Goal: Task Accomplishment & Management: Complete application form

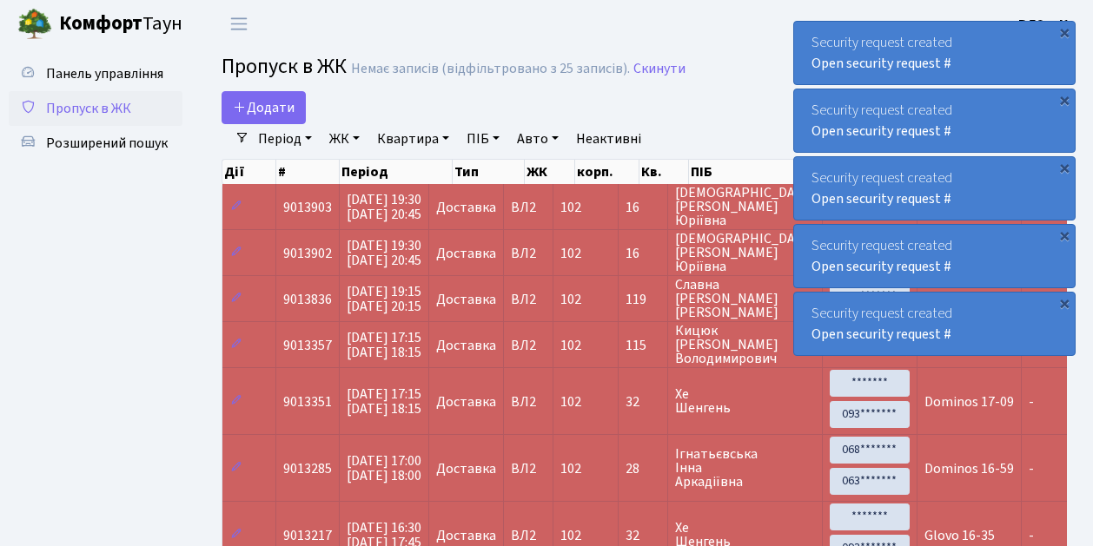
select select "25"
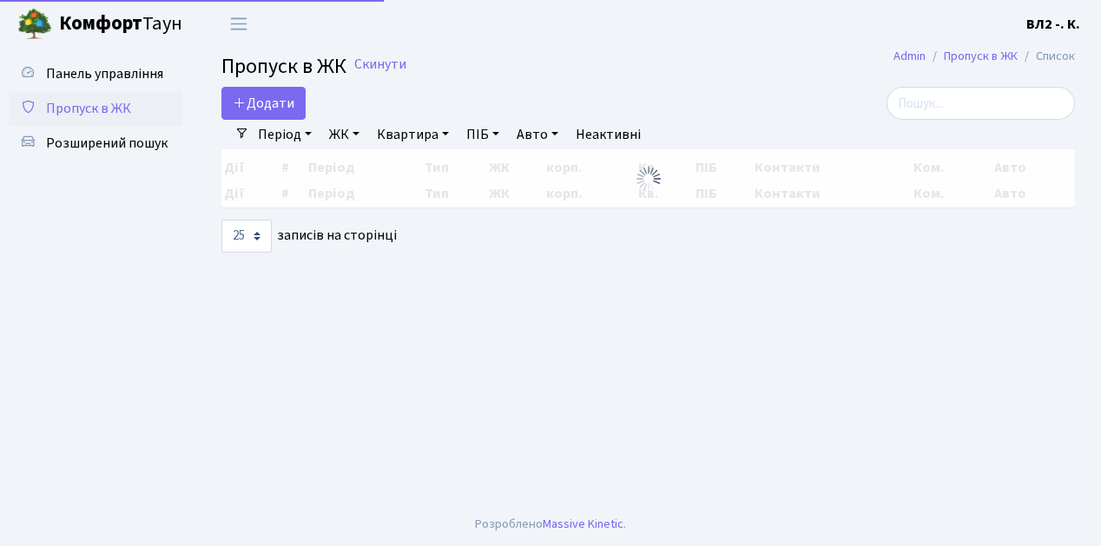
select select "25"
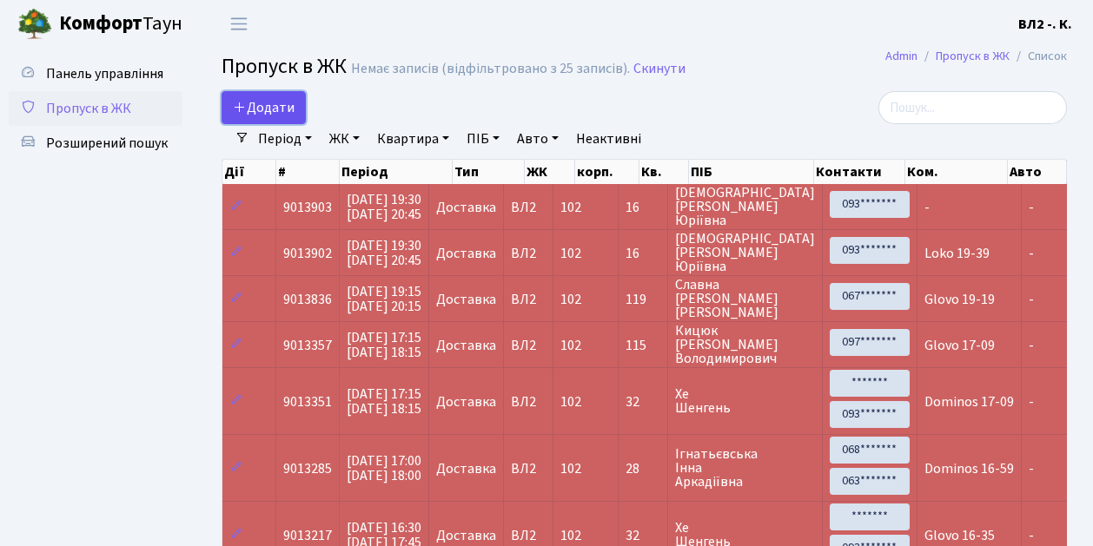
drag, startPoint x: 299, startPoint y: 119, endPoint x: 302, endPoint y: 93, distance: 26.3
click at [299, 119] on link "Додати" at bounding box center [263, 107] width 84 height 33
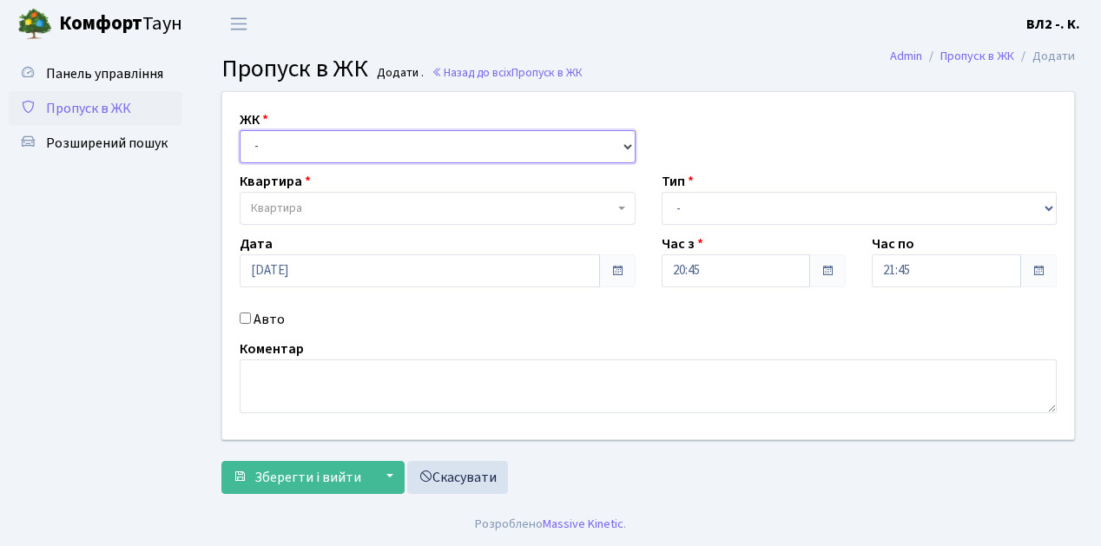
click at [626, 147] on select "- ВЛ1, Ужгородський пров., 4/1 ВЛ2, Голосіївський просп., 76 ВЛ3, пр.Голосіївсь…" at bounding box center [438, 146] width 396 height 33
select select "317"
click at [240, 130] on select "- ВЛ1, Ужгородський пров., 4/1 ВЛ2, Голосіївський просп., 76 ВЛ3, пр.Голосіївсь…" at bounding box center [438, 146] width 396 height 33
select select
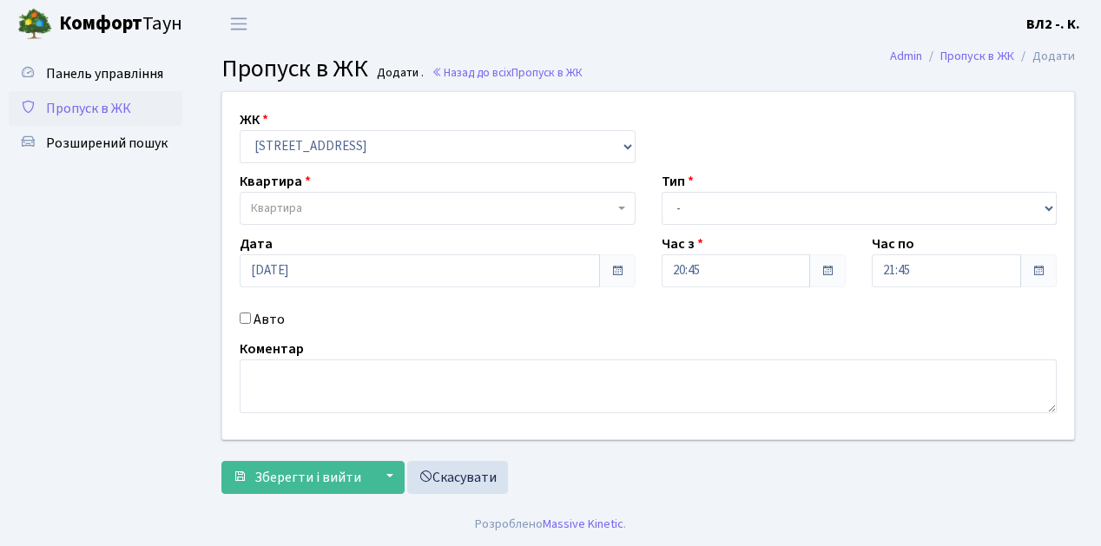
click at [618, 202] on span "Квартира" at bounding box center [438, 208] width 396 height 33
type input "49"
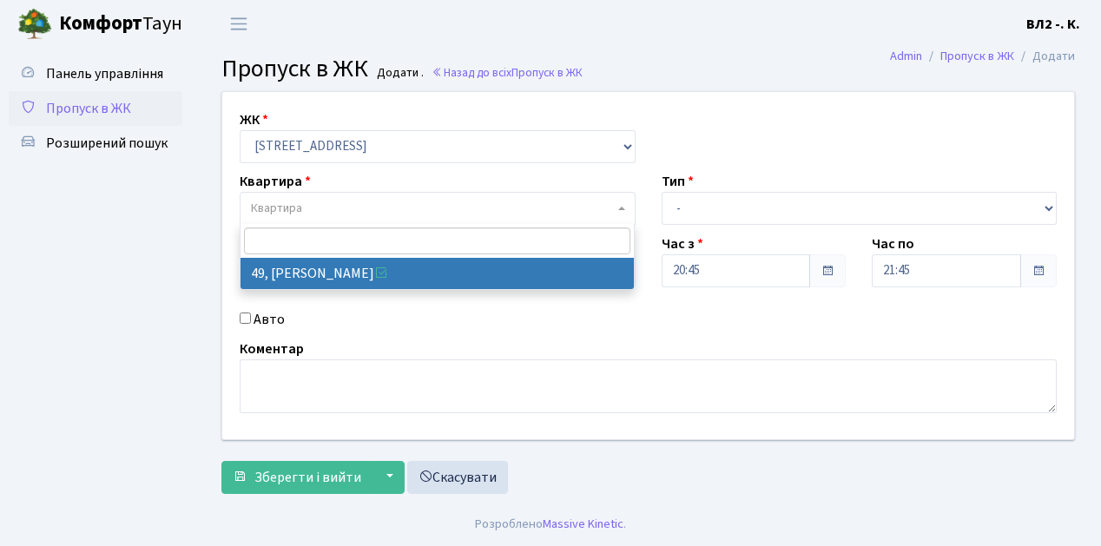
select select "38086"
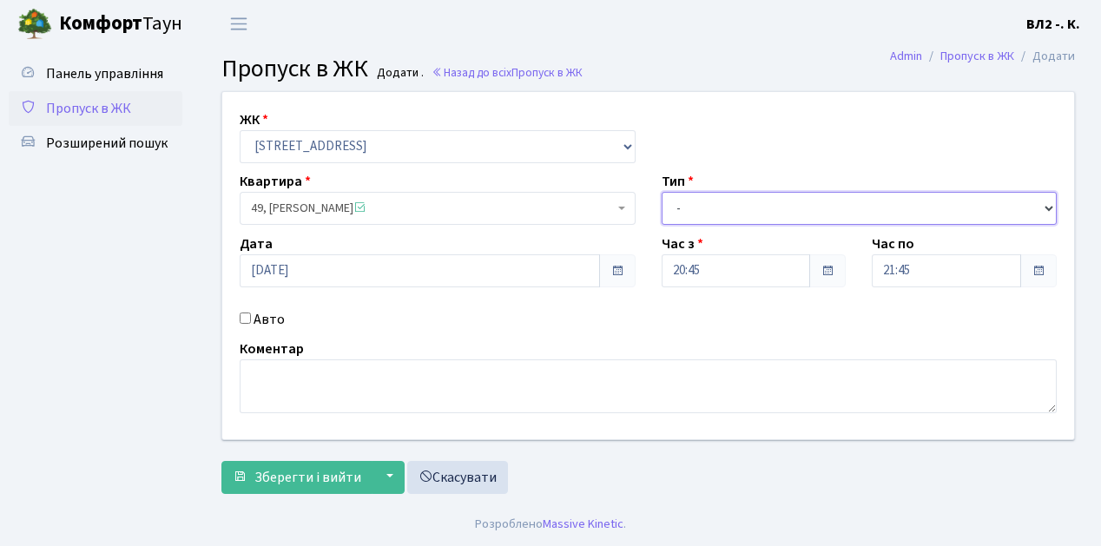
click at [1050, 209] on select "- Доставка Таксі Гості Сервіс" at bounding box center [860, 208] width 396 height 33
select select "1"
click at [662, 192] on select "- Доставка Таксі Гості Сервіс" at bounding box center [860, 208] width 396 height 33
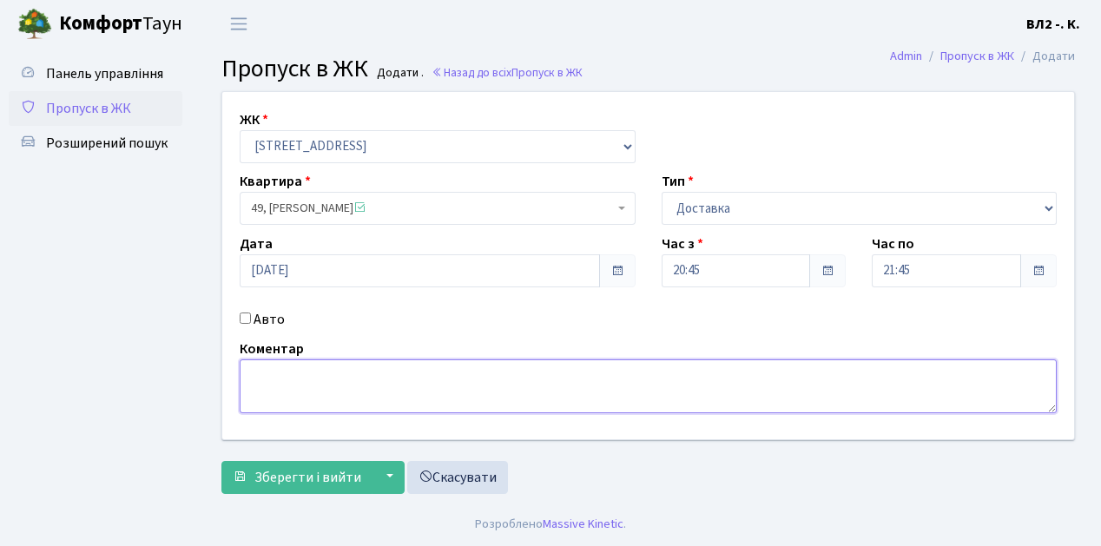
click at [249, 368] on textarea at bounding box center [648, 387] width 817 height 54
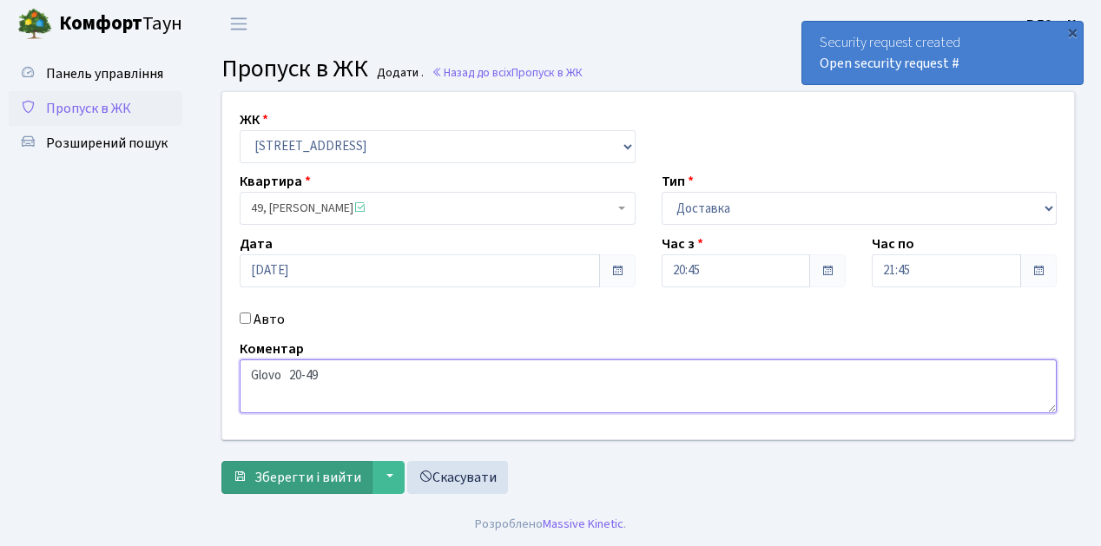
type textarea "Glovo 20-49"
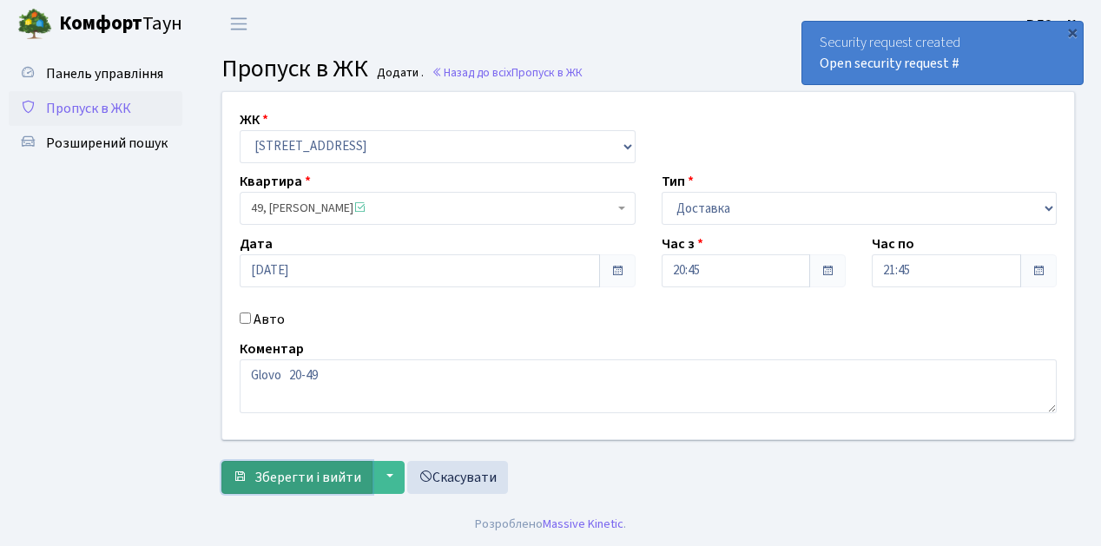
click at [262, 484] on span "Зберегти і вийти" at bounding box center [307, 477] width 107 height 19
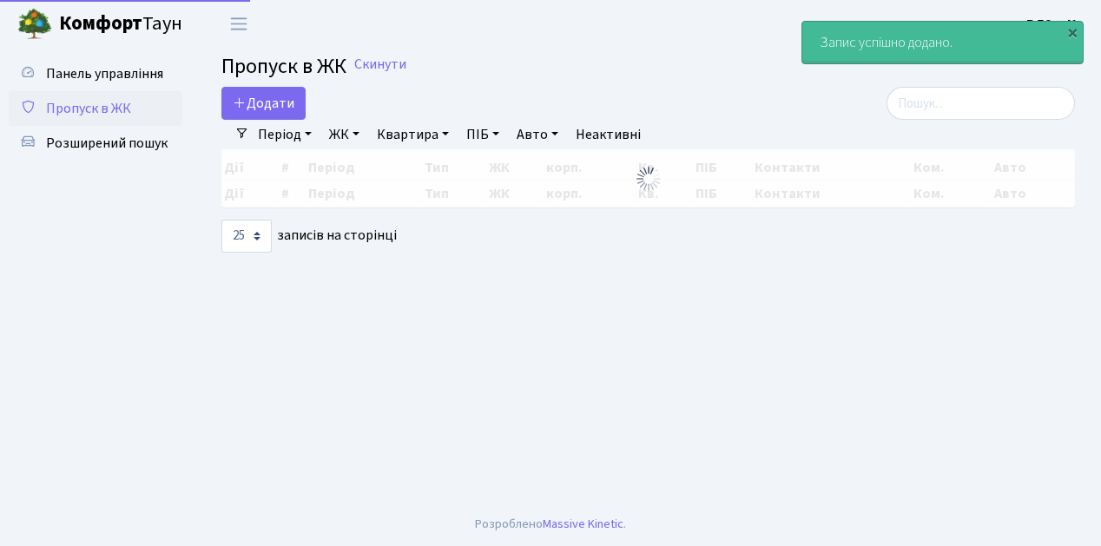
select select "25"
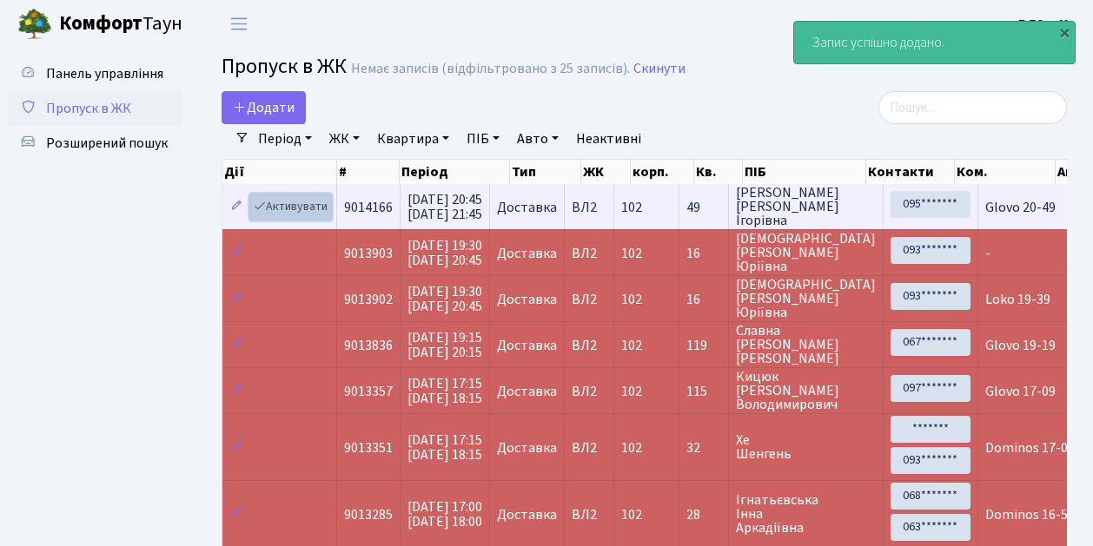
click at [325, 214] on link "Активувати" at bounding box center [290, 207] width 83 height 27
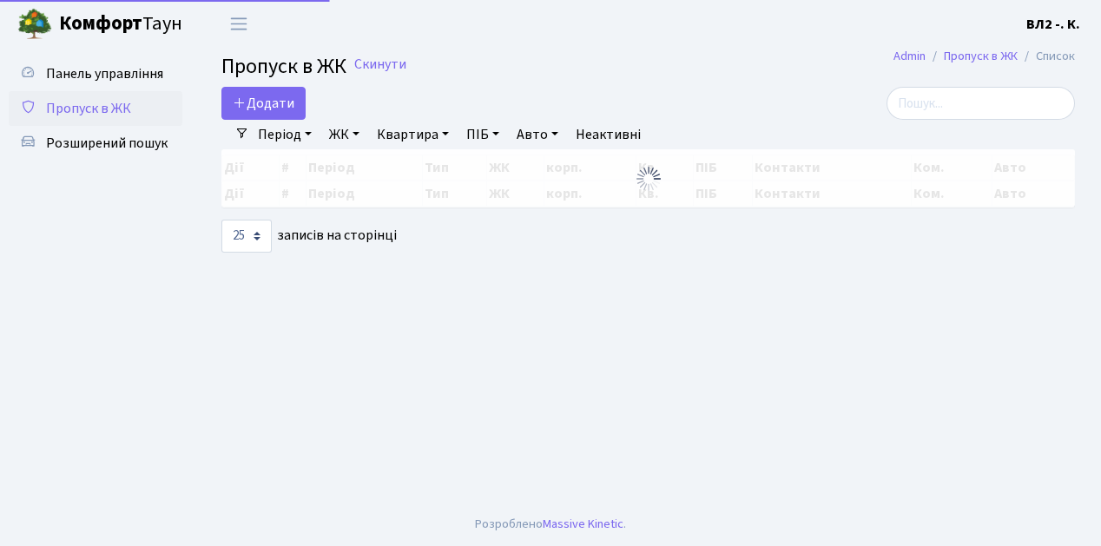
select select "25"
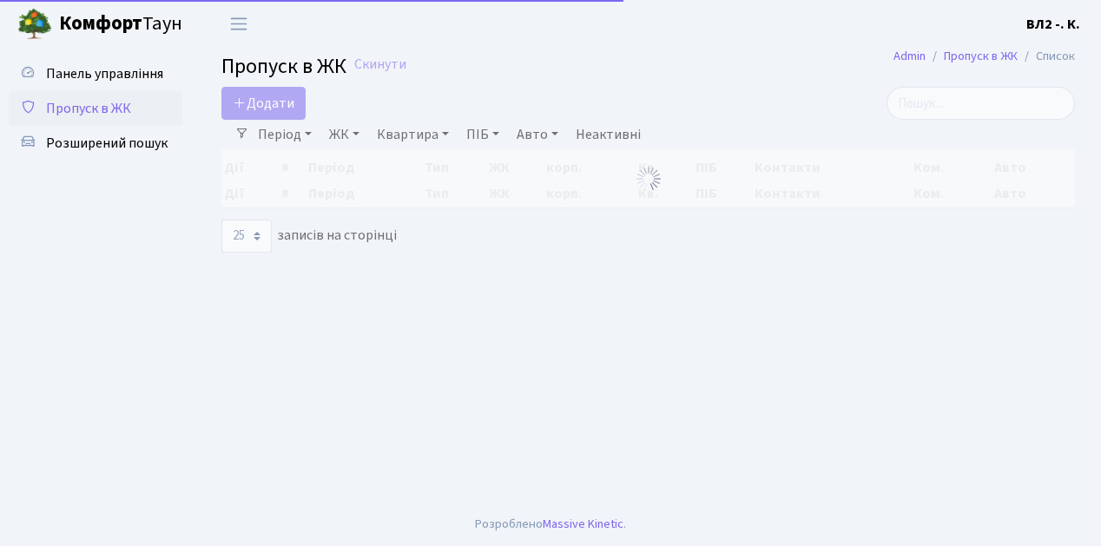
select select "25"
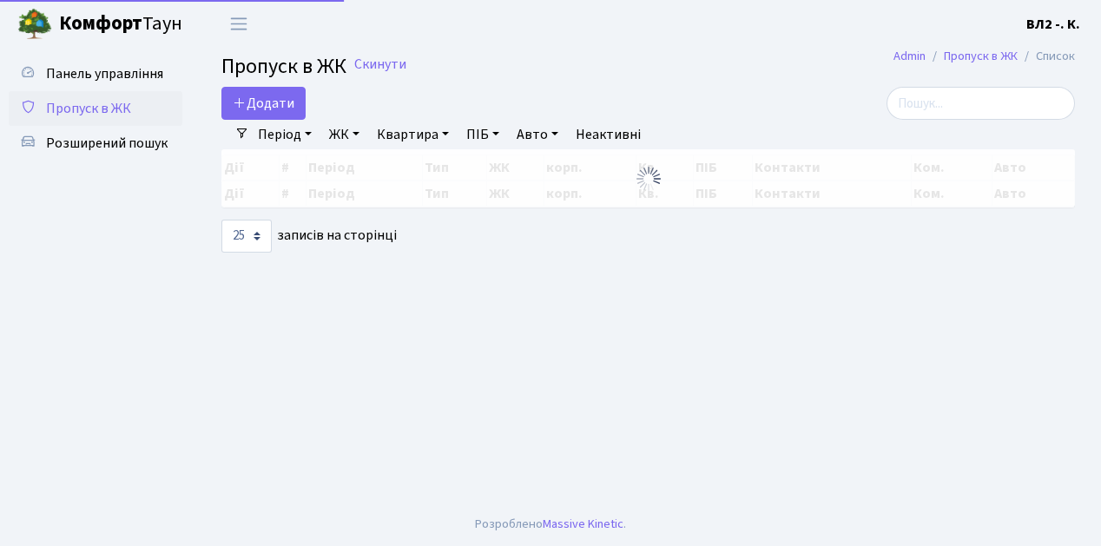
select select "25"
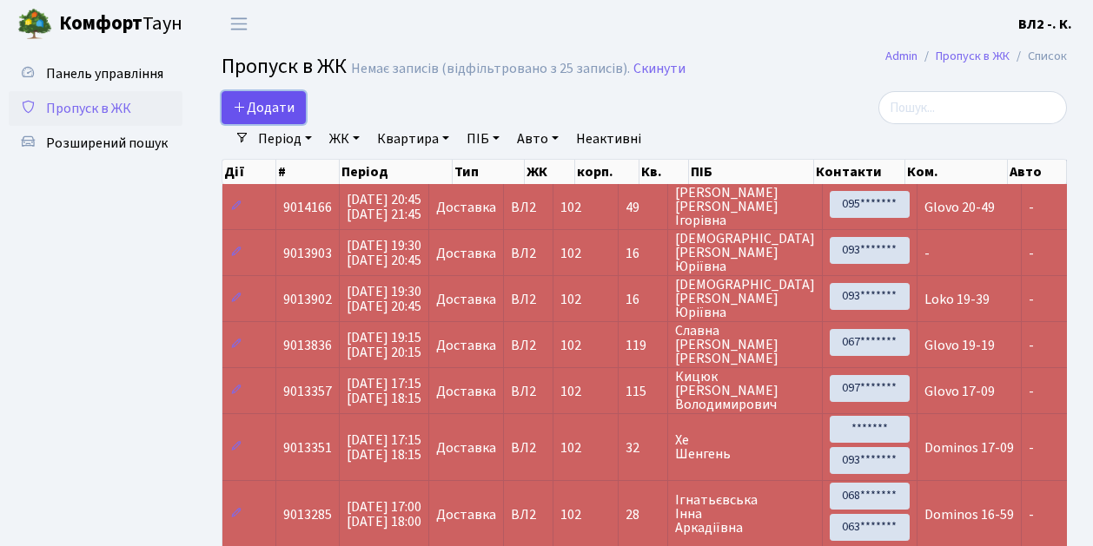
click at [299, 119] on link "Додати" at bounding box center [263, 107] width 84 height 33
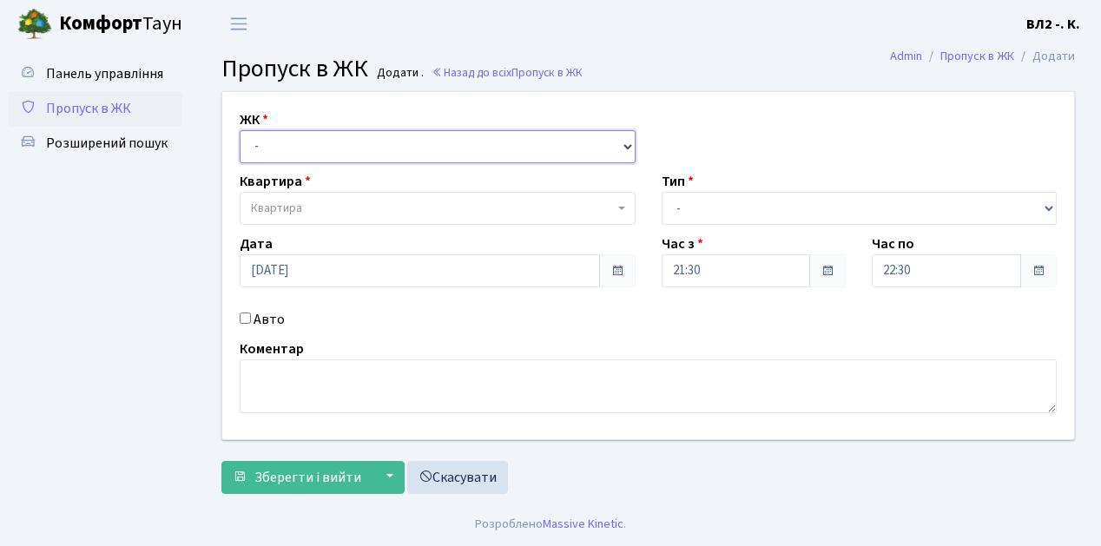
click at [624, 144] on select "- ВЛ1, Ужгородський пров., 4/1 ВЛ2, Голосіївський просп., 76 ВЛ3, пр.Голосіївсь…" at bounding box center [438, 146] width 396 height 33
select select "317"
click at [240, 130] on select "- ВЛ1, Ужгородський пров., 4/1 ВЛ2, Голосіївський просп., 76 ВЛ3, пр.Голосіївсь…" at bounding box center [438, 146] width 396 height 33
select select
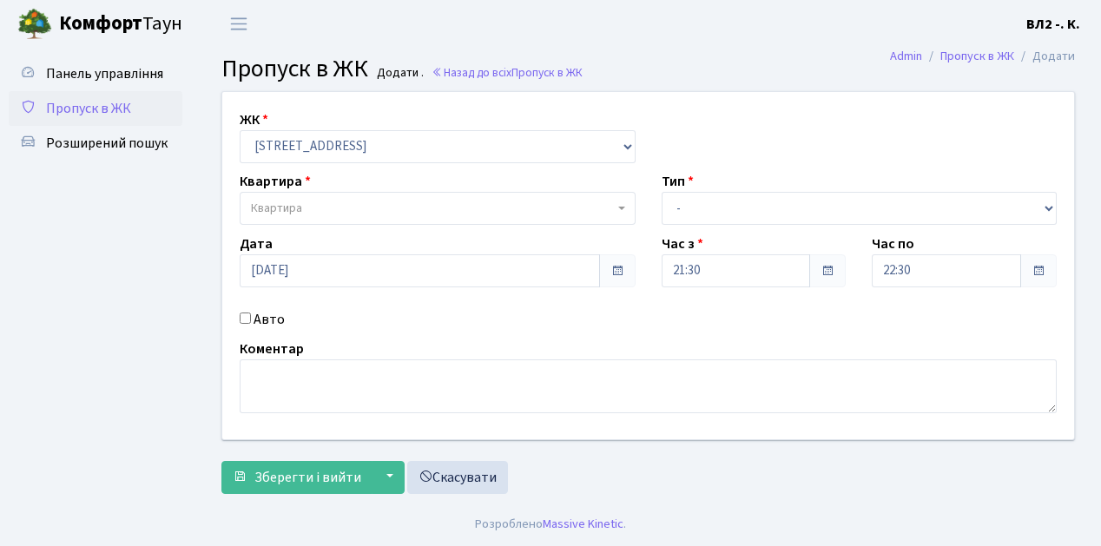
click at [618, 207] on b at bounding box center [621, 208] width 7 height 3
type input "58"
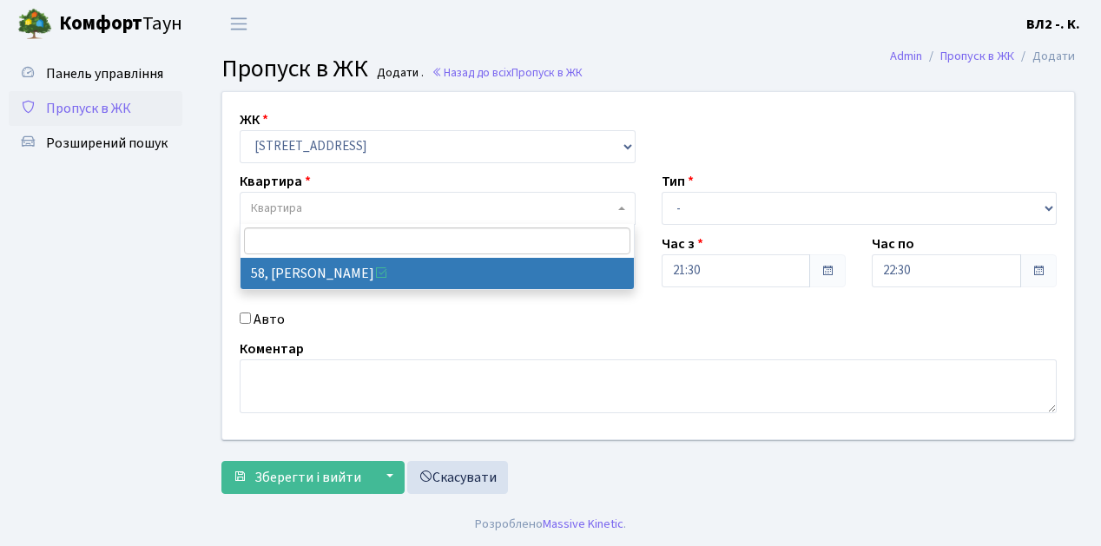
select select "38113"
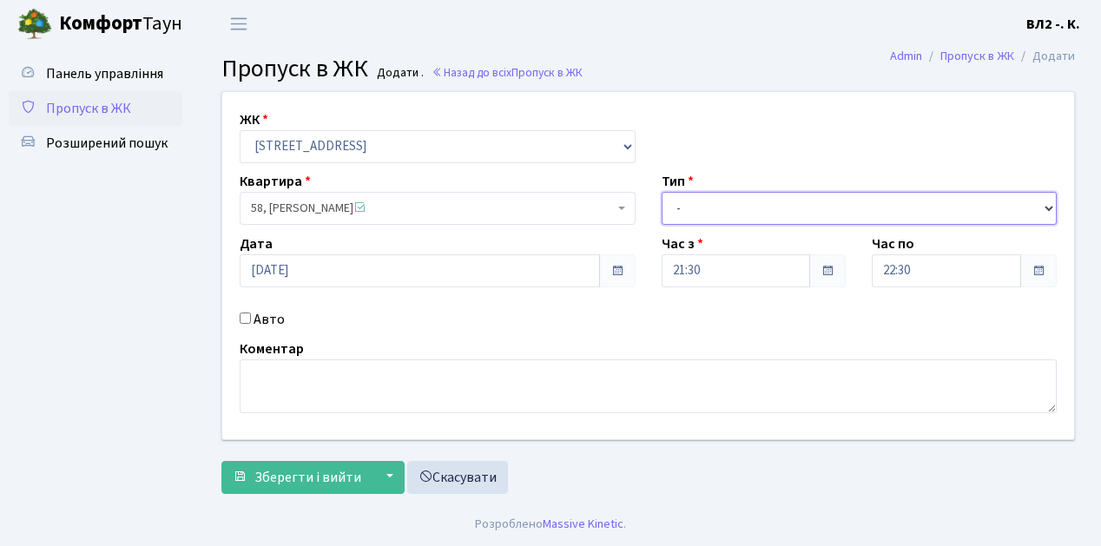
click at [1046, 208] on select "- Доставка Таксі Гості Сервіс" at bounding box center [860, 208] width 396 height 33
select select "1"
click at [662, 192] on select "- Доставка Таксі Гості Сервіс" at bounding box center [860, 208] width 396 height 33
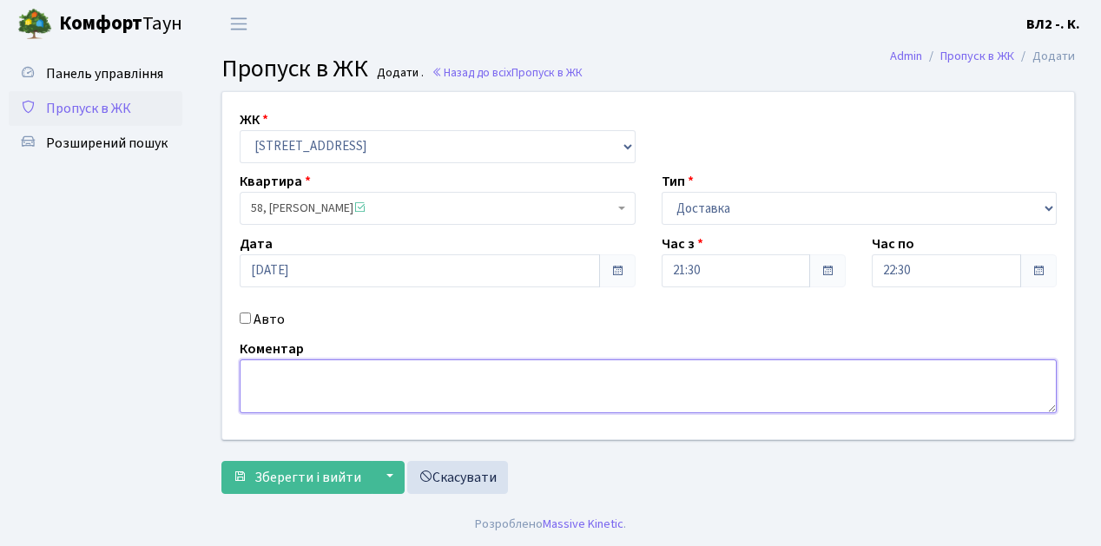
drag, startPoint x: 253, startPoint y: 367, endPoint x: 528, endPoint y: 325, distance: 278.6
click at [257, 365] on textarea at bounding box center [648, 387] width 817 height 54
type textarea "Glovo 21-37"
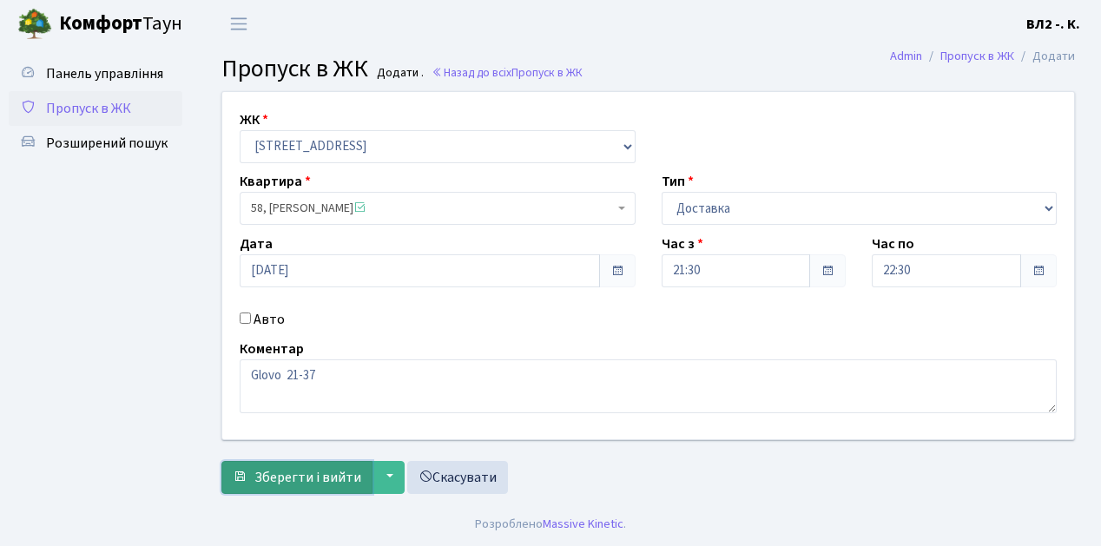
click at [317, 486] on button "Зберегти і вийти" at bounding box center [296, 477] width 151 height 33
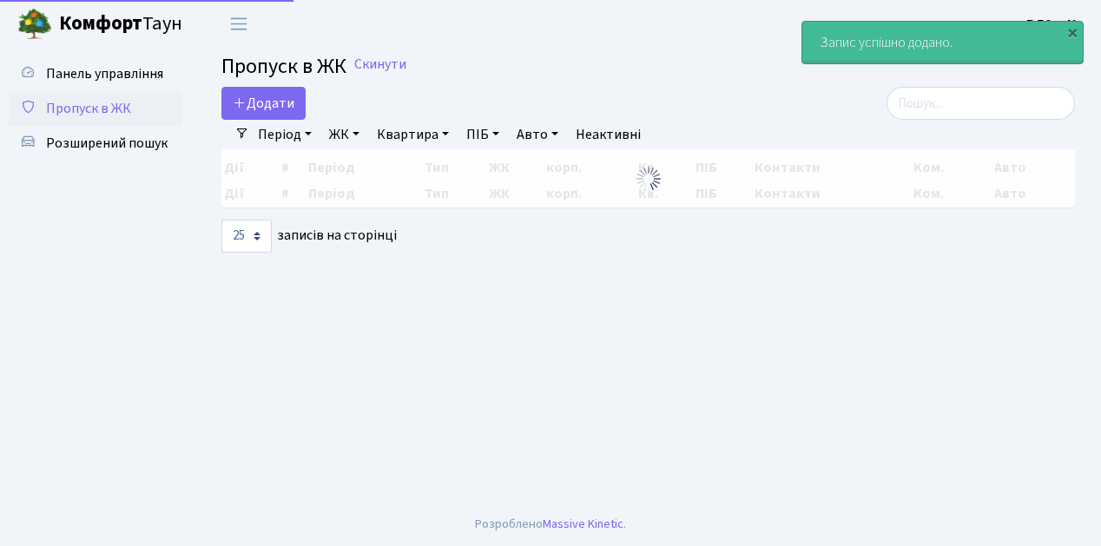
select select "25"
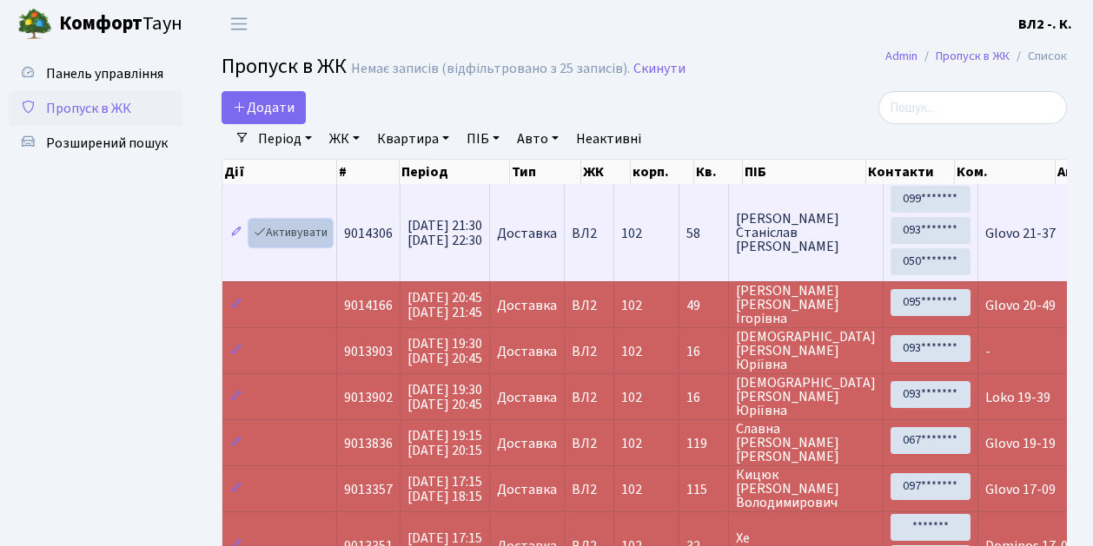
click at [325, 241] on link "Активувати" at bounding box center [290, 233] width 83 height 27
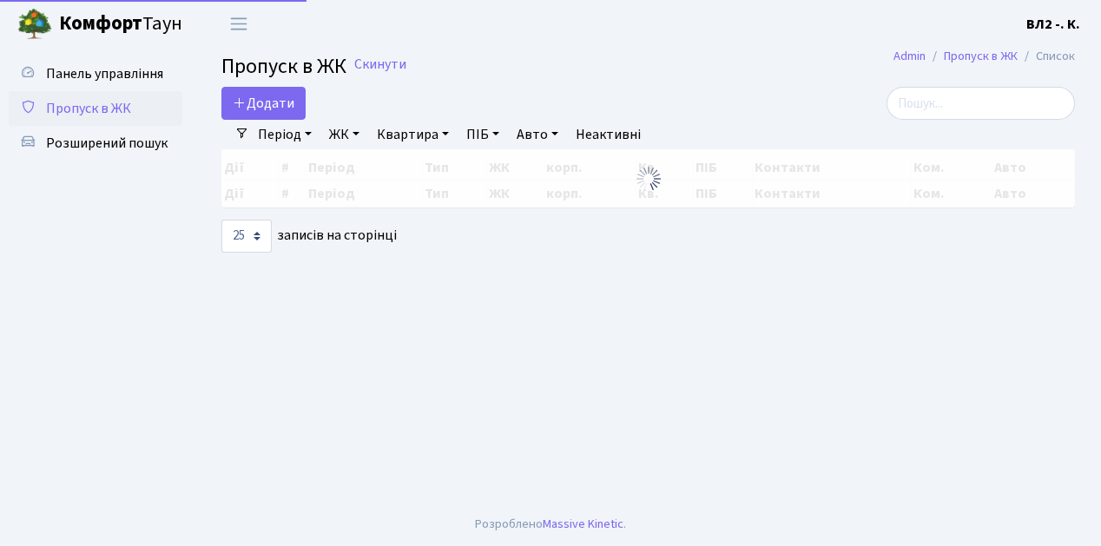
select select "25"
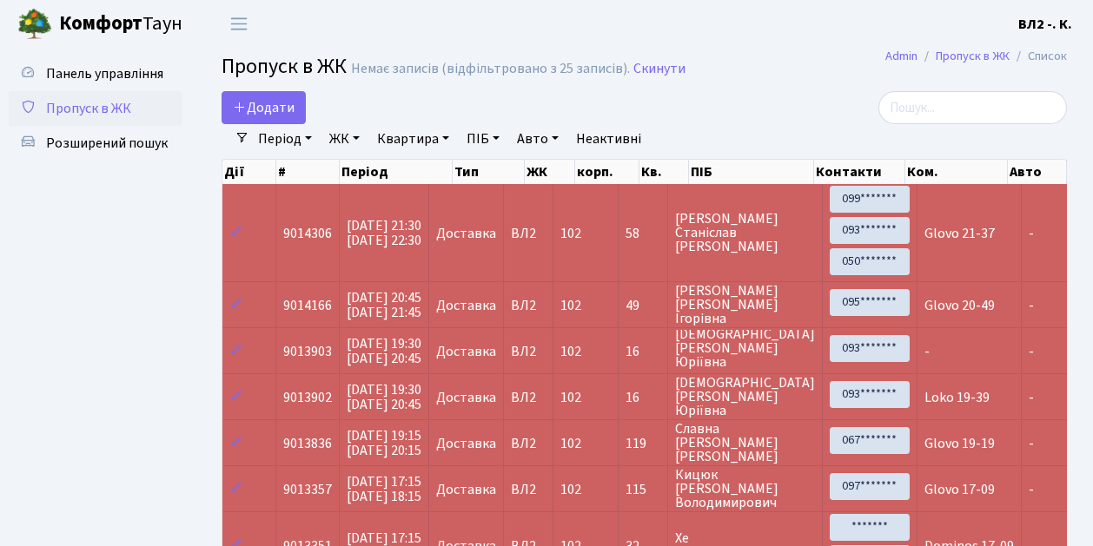
click at [91, 110] on span "Пропуск в ЖК" at bounding box center [88, 108] width 85 height 19
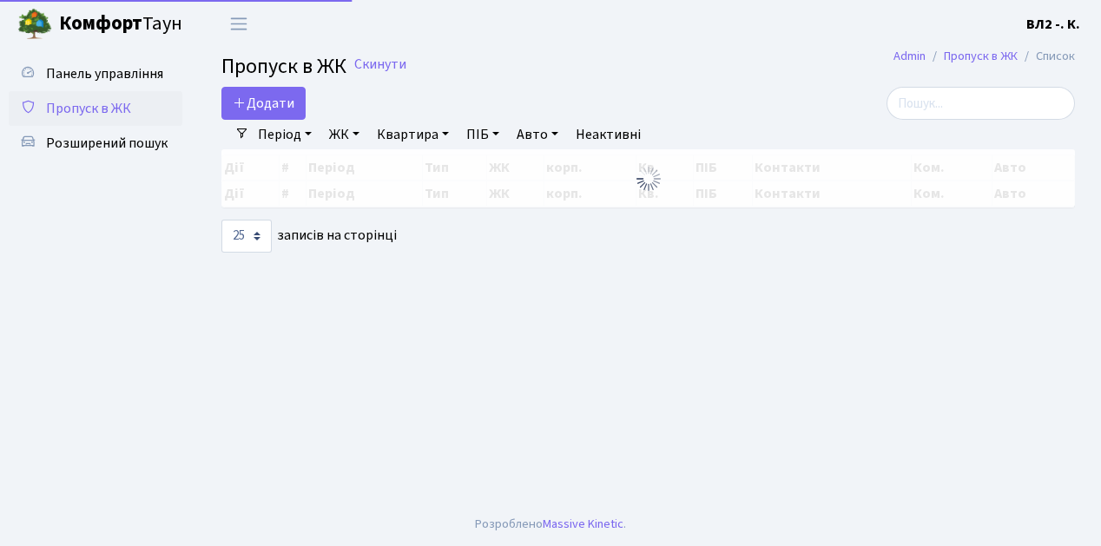
select select "25"
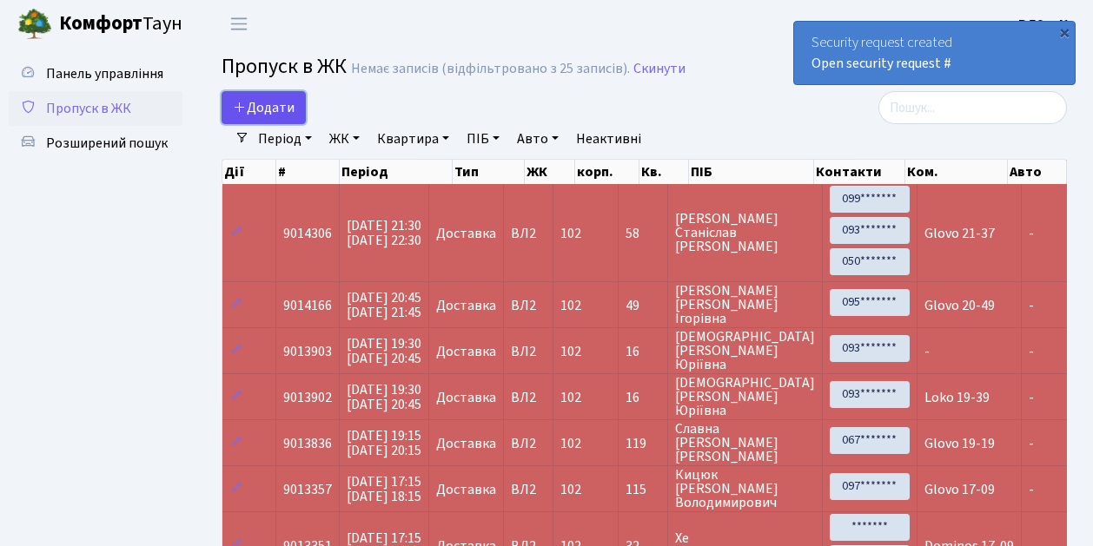
click at [299, 117] on link "Додати" at bounding box center [263, 107] width 84 height 33
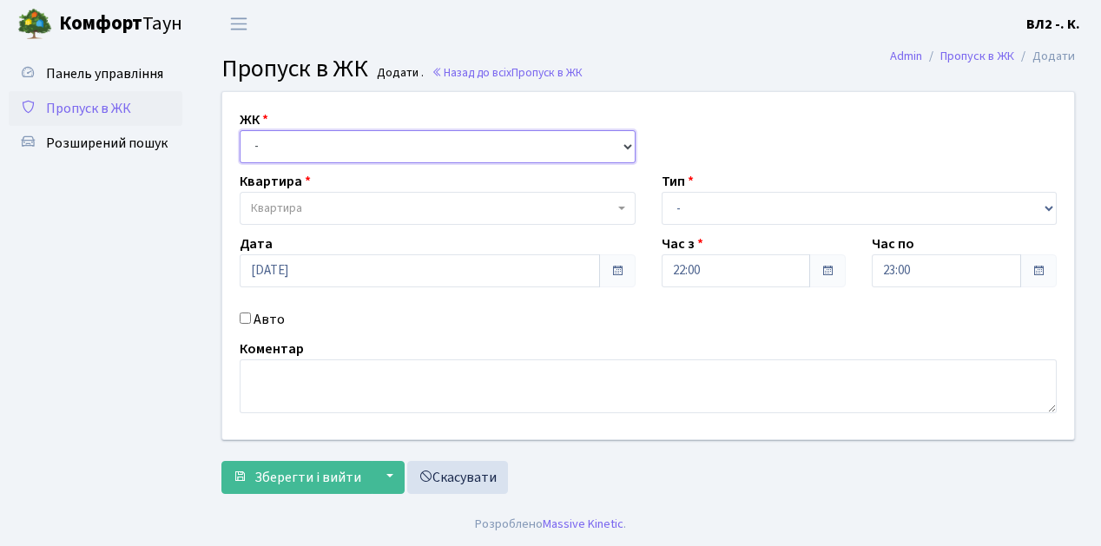
click at [625, 145] on select "- ВЛ1, Ужгородський пров., 4/1 ВЛ2, Голосіївський просп., 76 ВЛ3, пр.Голосіївсь…" at bounding box center [438, 146] width 396 height 33
select select "317"
click at [240, 130] on select "- ВЛ1, Ужгородський пров., 4/1 ВЛ2, Голосіївський просп., 76 ВЛ3, пр.Голосіївсь…" at bounding box center [438, 146] width 396 height 33
select select
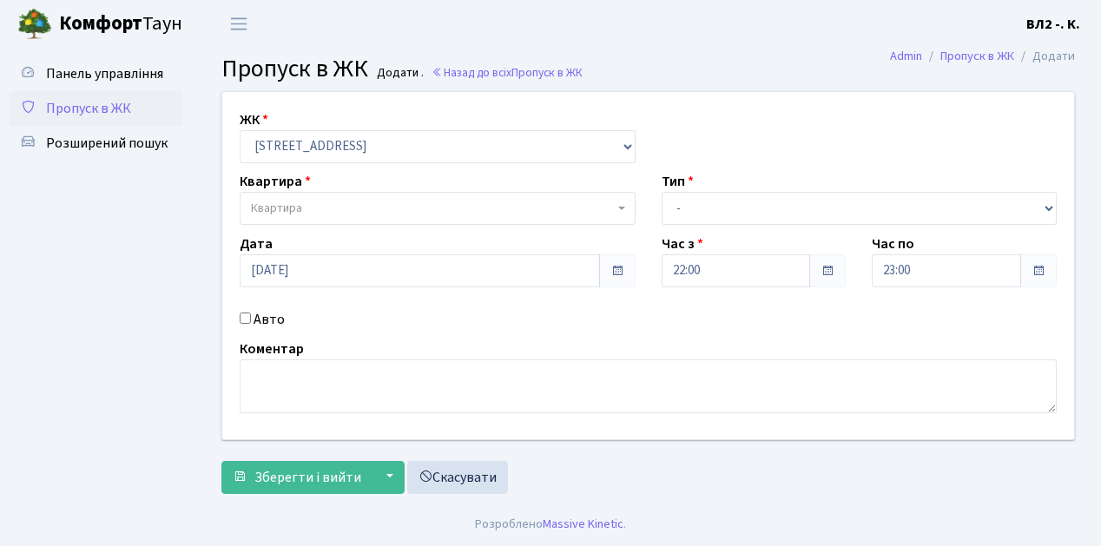
click at [617, 207] on span "Квартира" at bounding box center [438, 208] width 396 height 33
type input "61"
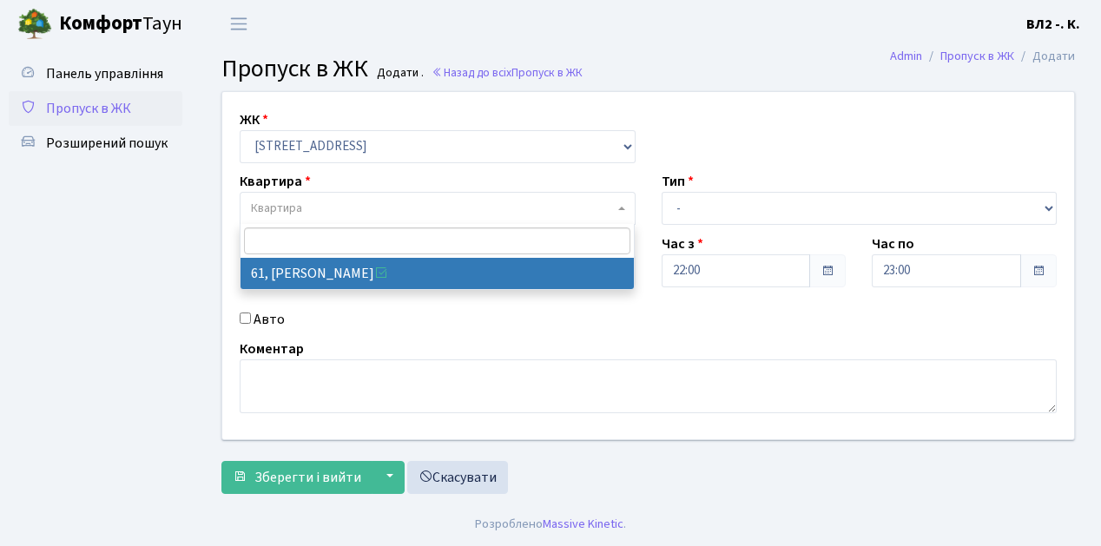
select select "38122"
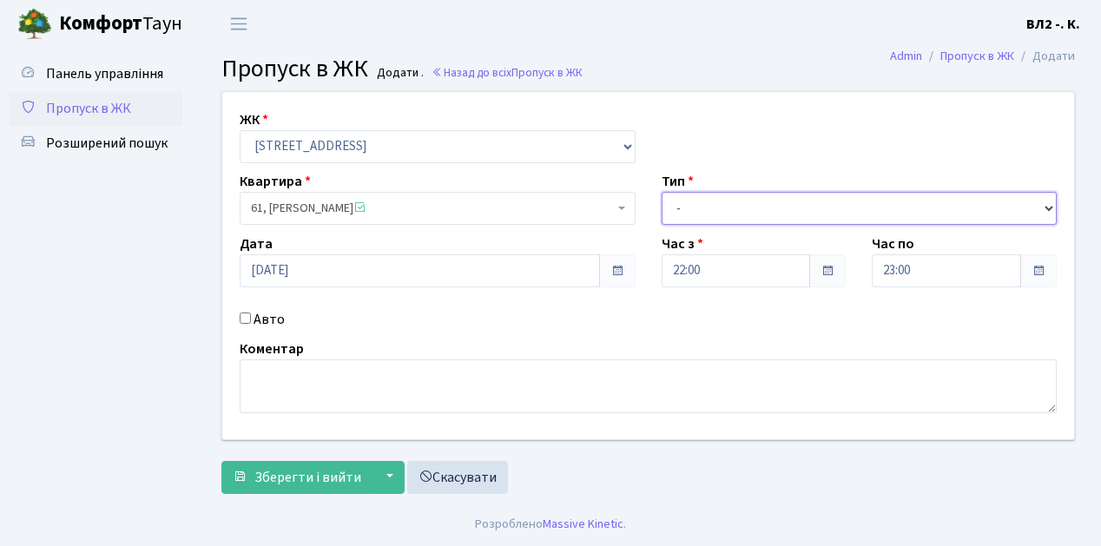
click at [1047, 203] on select "- Доставка Таксі Гості Сервіс" at bounding box center [860, 208] width 396 height 33
select select "1"
click at [662, 192] on select "- Доставка Таксі Гості Сервіс" at bounding box center [860, 208] width 396 height 33
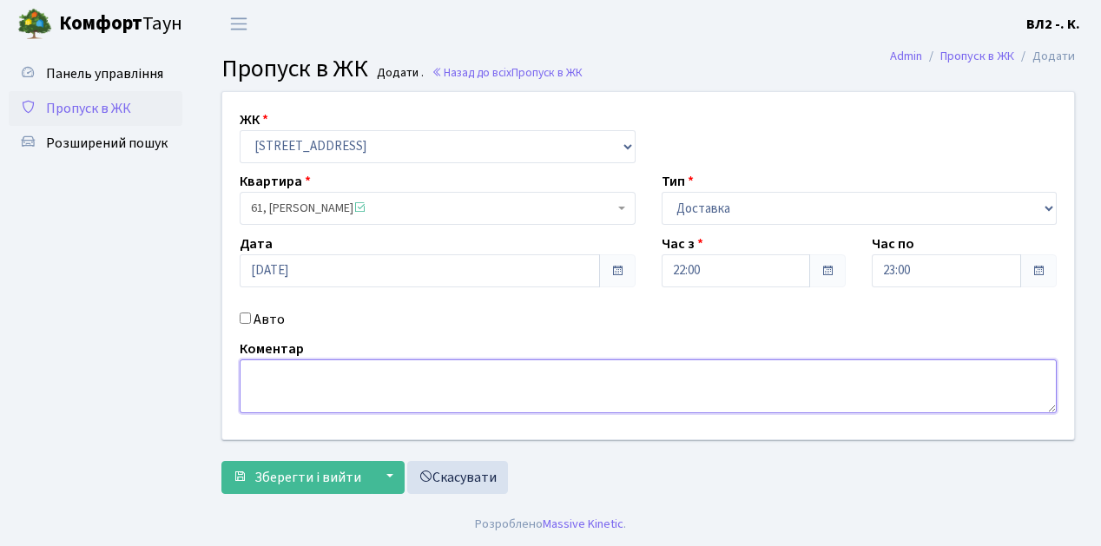
click at [251, 368] on textarea at bounding box center [648, 387] width 817 height 54
type textarea "Glovo 22-00"
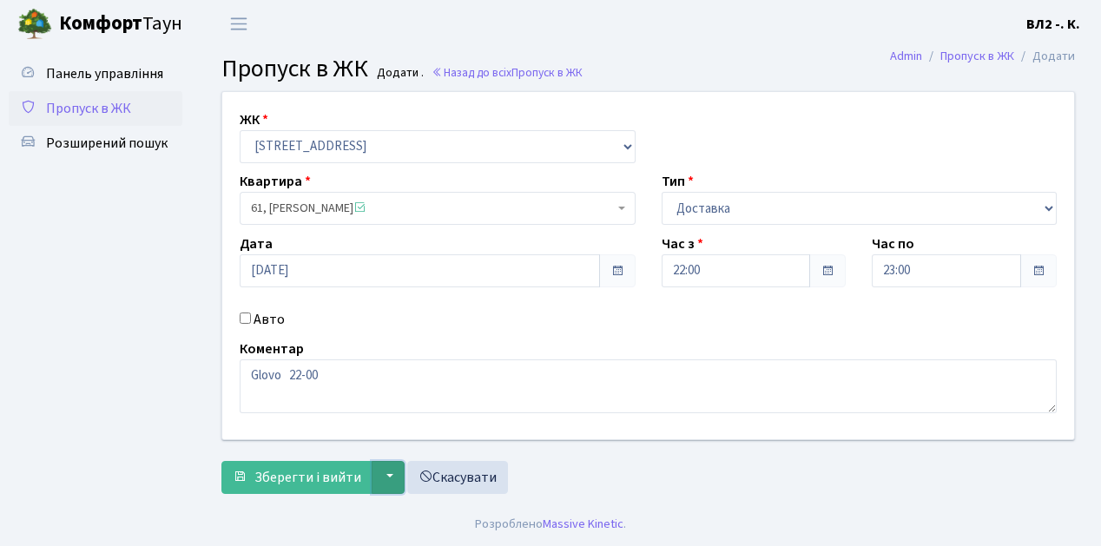
click at [372, 485] on button "▼" at bounding box center [388, 477] width 33 height 33
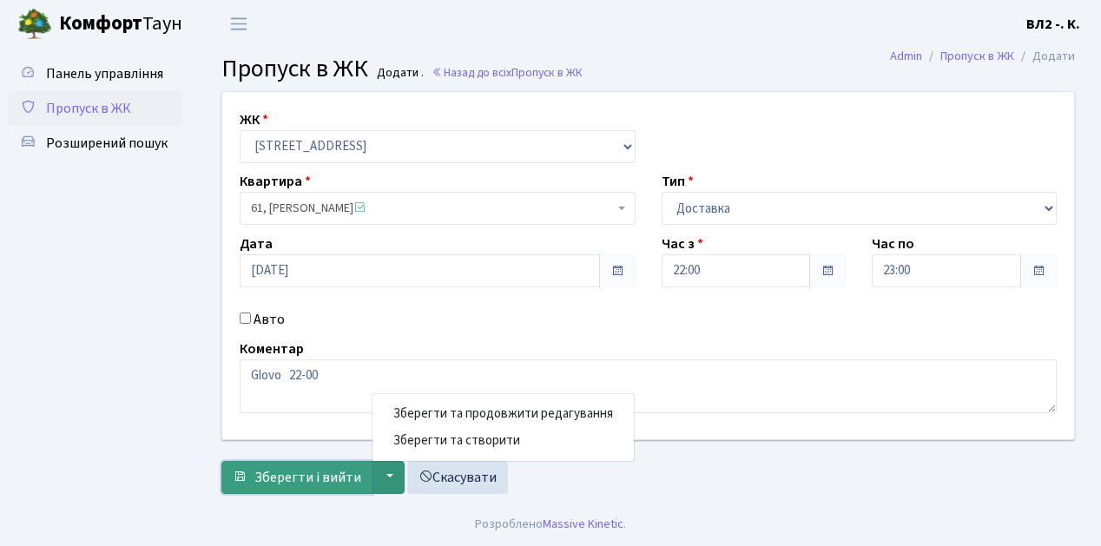
click at [349, 484] on span "Зберегти і вийти" at bounding box center [307, 477] width 107 height 19
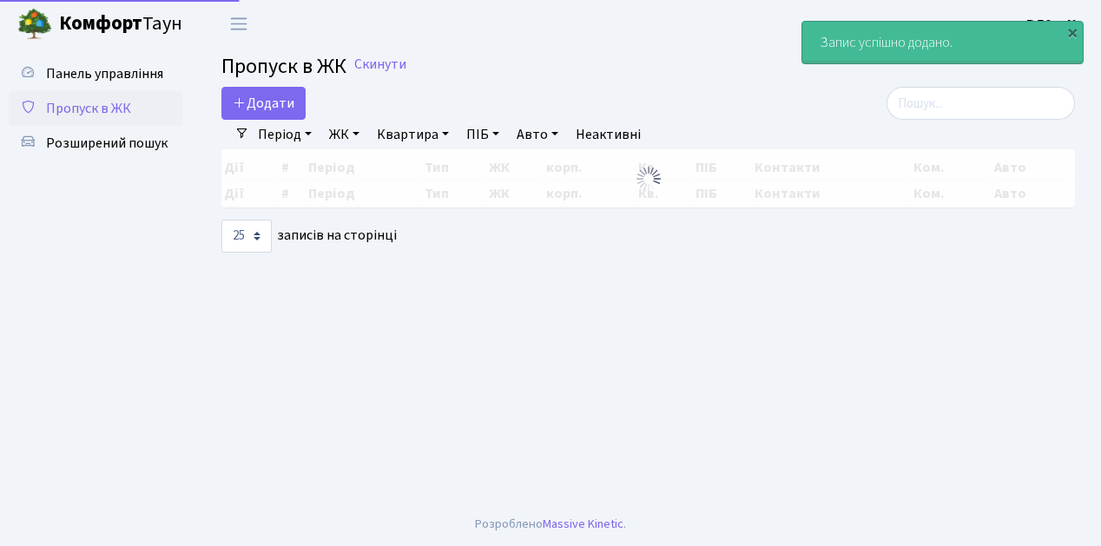
select select "25"
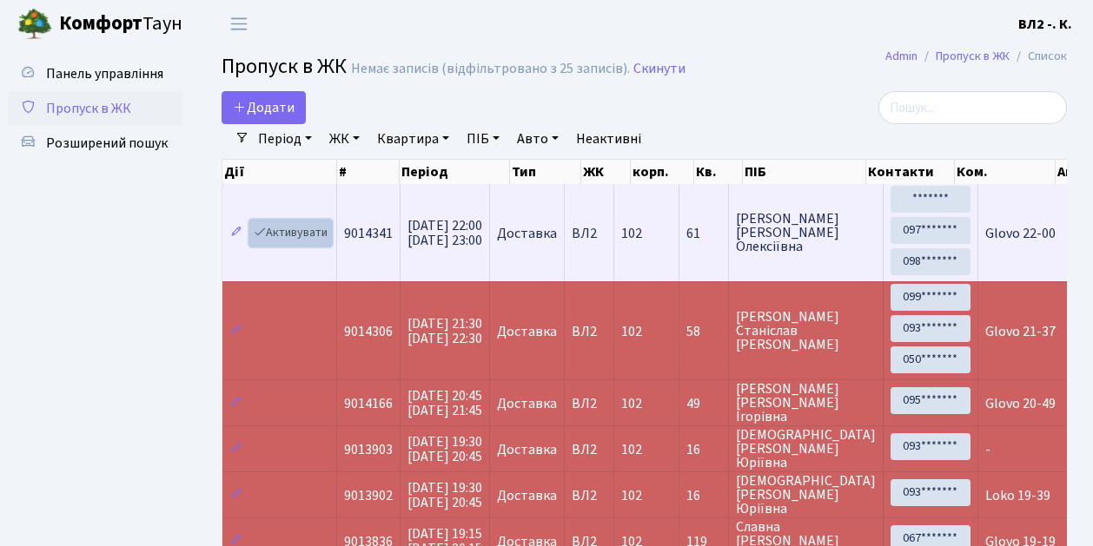
click at [325, 241] on link "Активувати" at bounding box center [290, 233] width 83 height 27
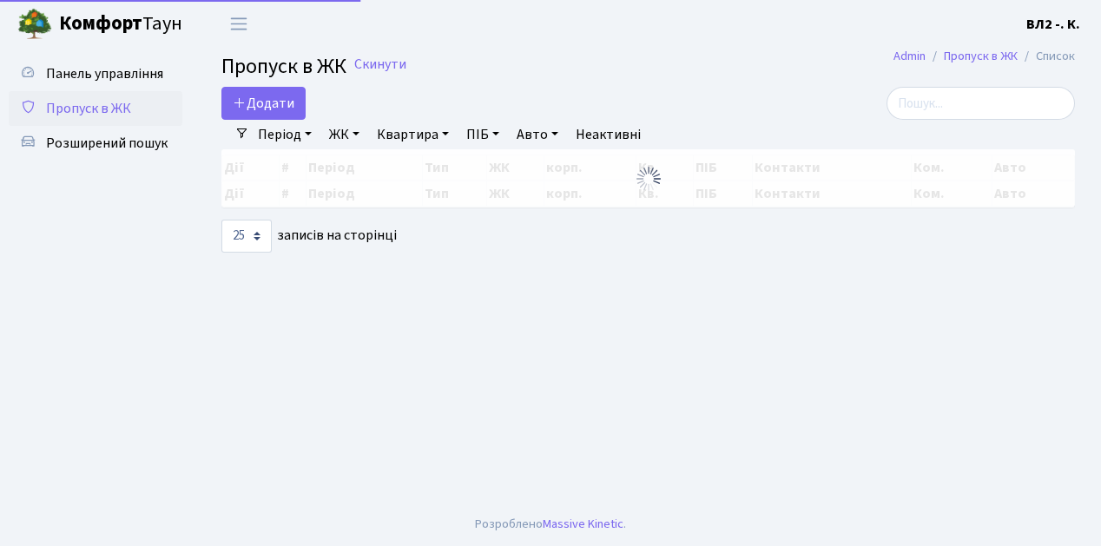
select select "25"
